Goal: Information Seeking & Learning: Learn about a topic

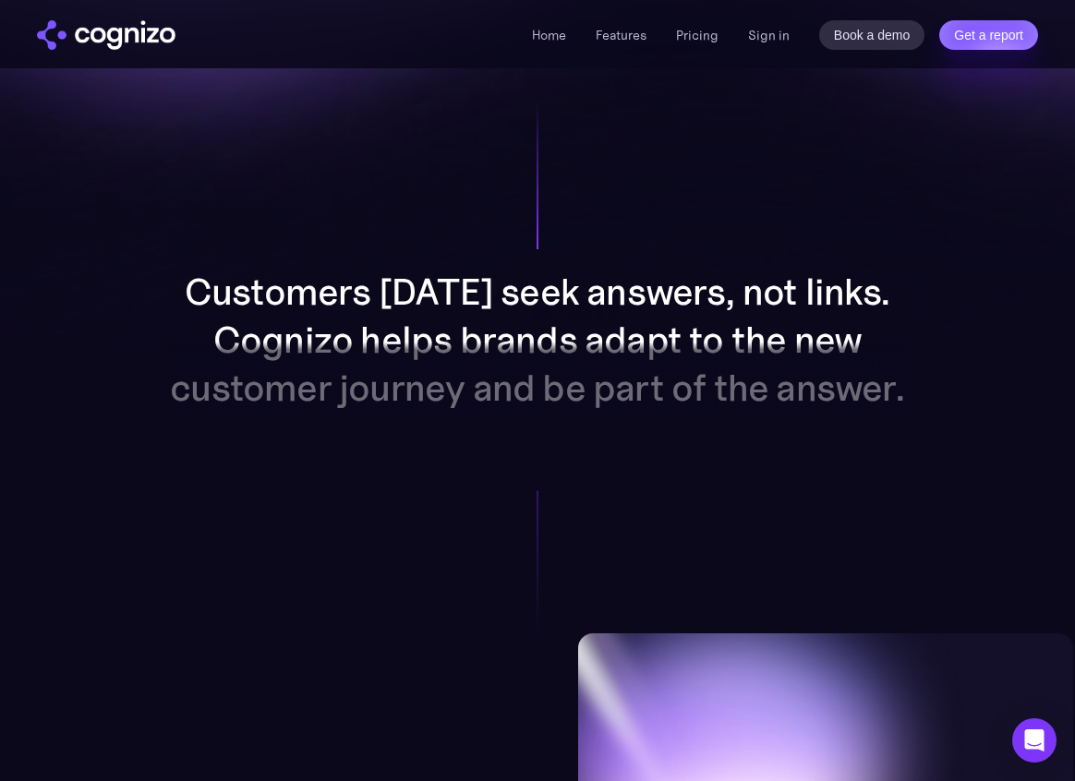
scroll to position [1434, 0]
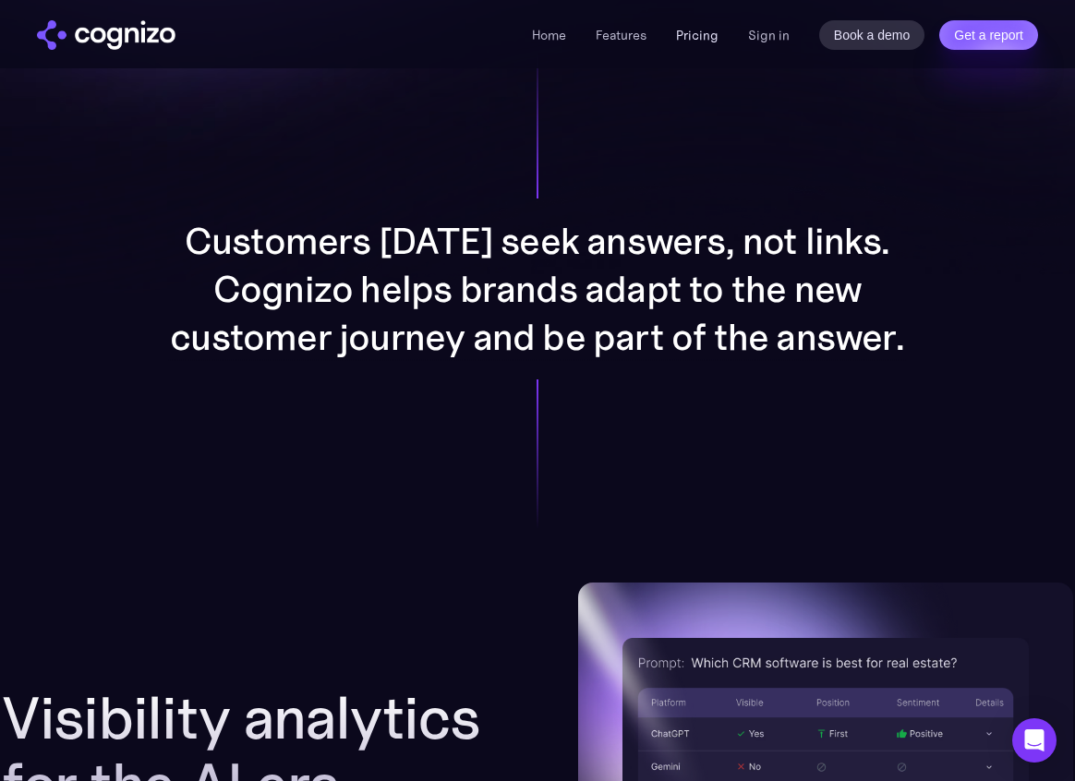
click at [715, 35] on link "Pricing" at bounding box center [697, 35] width 42 height 17
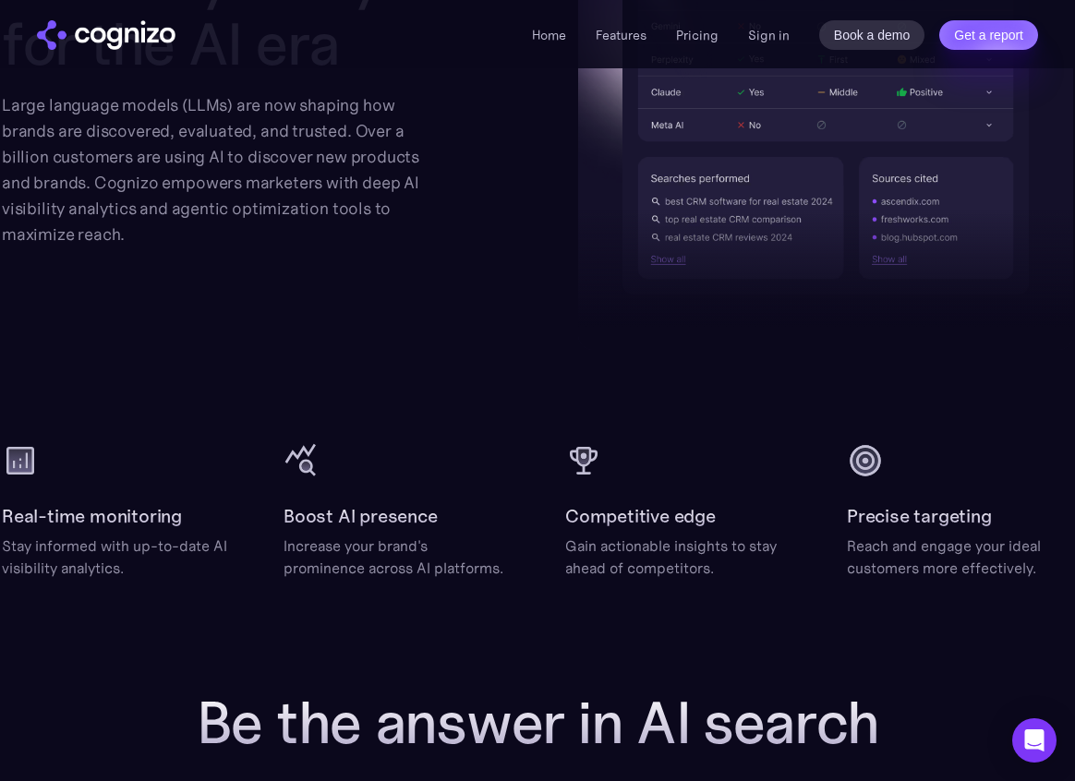
scroll to position [2180, 0]
